Goal: Information Seeking & Learning: Learn about a topic

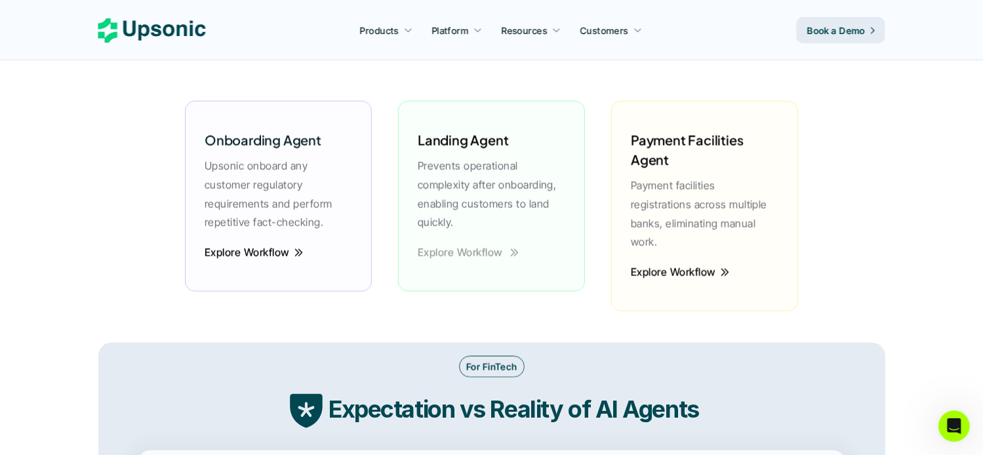
click at [490, 253] on p "Explore Workflow" at bounding box center [460, 252] width 85 height 19
click at [496, 253] on p "Explore Workflow" at bounding box center [460, 252] width 85 height 19
click at [460, 244] on p "Explore Workflow" at bounding box center [460, 252] width 85 height 19
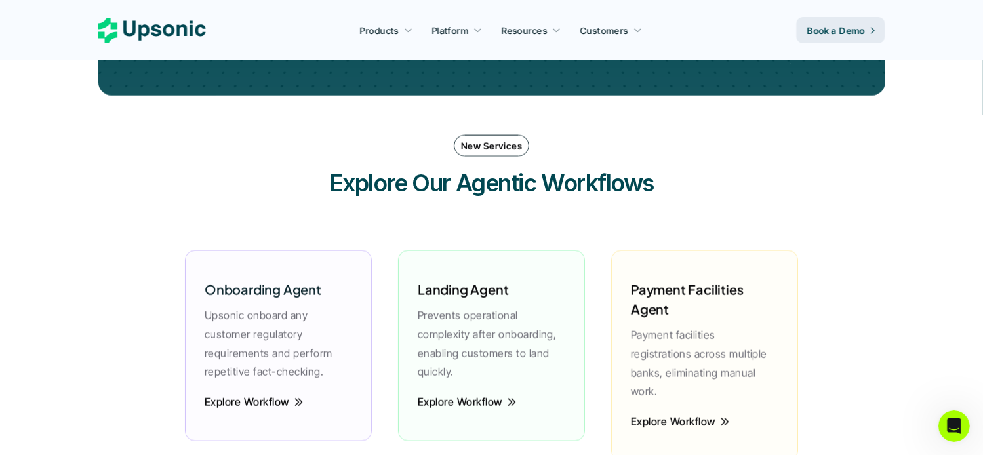
scroll to position [1732, 0]
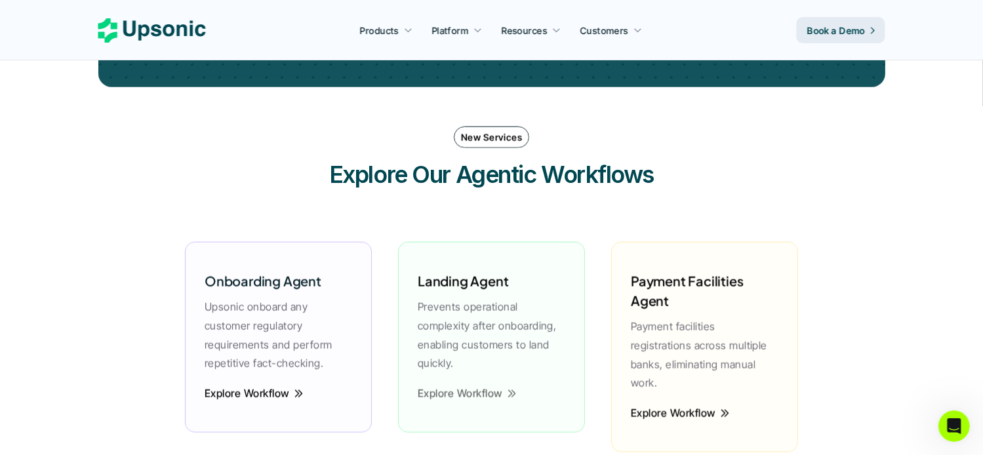
click at [505, 382] on div "Landing Agent Prevents operational complexity after onboarding, enabling custom…" at bounding box center [491, 319] width 161 height 128
click at [501, 281] on h6 "Landing Agent" at bounding box center [463, 282] width 91 height 20
drag, startPoint x: 501, startPoint y: 281, endPoint x: 501, endPoint y: 369, distance: 87.2
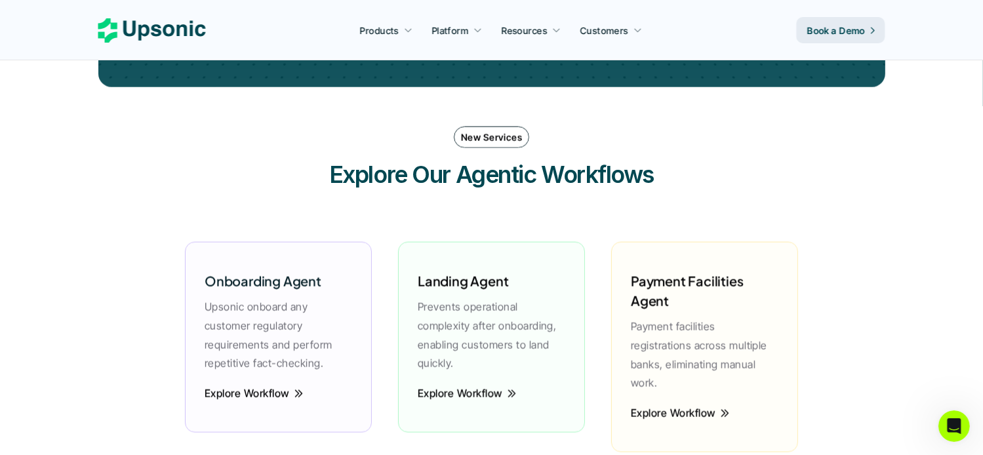
click at [501, 369] on p "Prevents operational complexity after onboarding, enabling customers to land qu…" at bounding box center [492, 335] width 148 height 75
click at [510, 394] on icon at bounding box center [515, 394] width 10 height 12
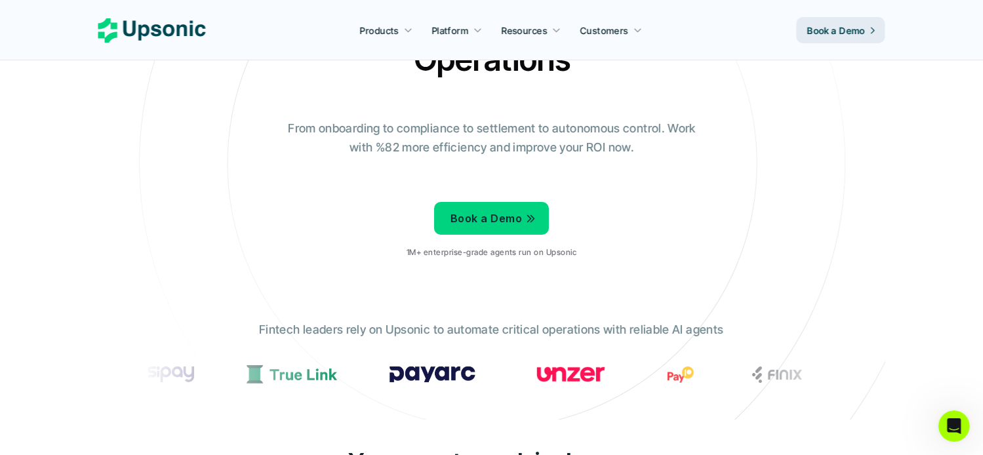
scroll to position [0, 0]
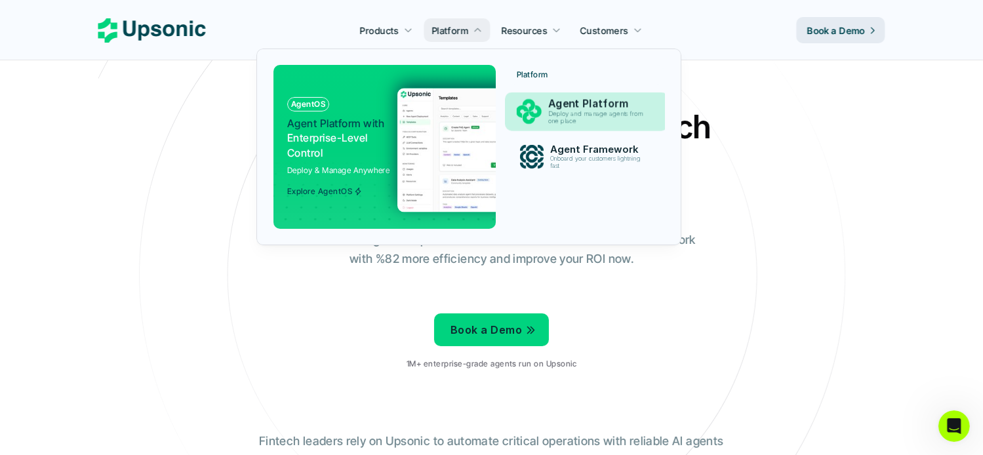
click at [559, 108] on p "Agent Platform" at bounding box center [599, 104] width 102 height 12
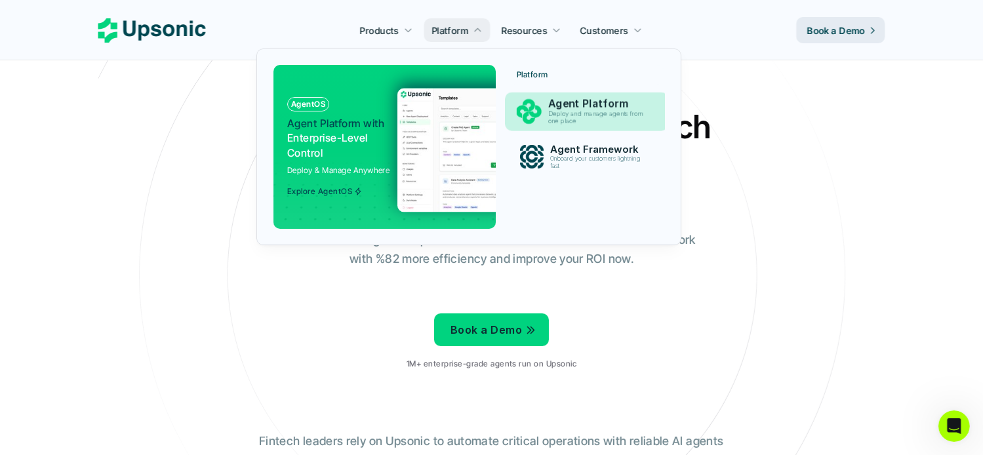
click at [525, 117] on img at bounding box center [528, 112] width 25 height 25
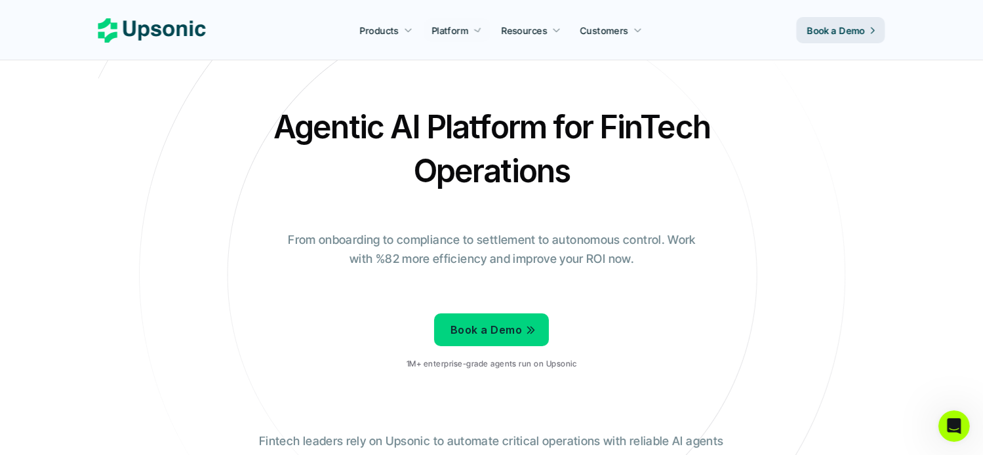
click at [275, 22] on div "Products Platform Resources Customers" at bounding box center [496, 30] width 581 height 20
